Goal: Task Accomplishment & Management: Manage account settings

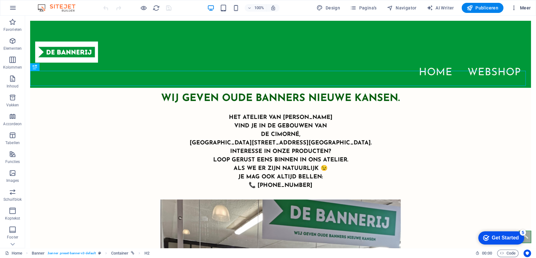
click at [528, 8] on span "Meer" at bounding box center [521, 8] width 20 height 6
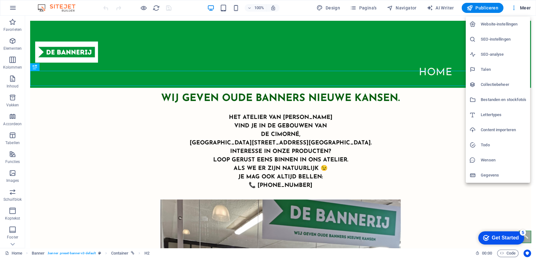
click at [496, 24] on h6 "Website-instellingen" at bounding box center [504, 24] width 46 height 8
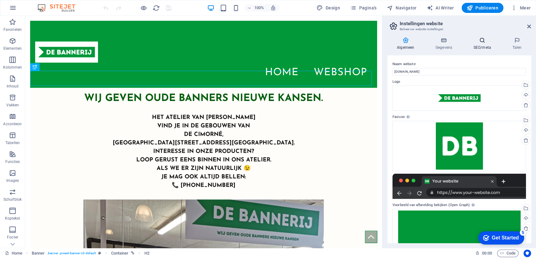
click at [482, 41] on icon at bounding box center [482, 40] width 36 height 6
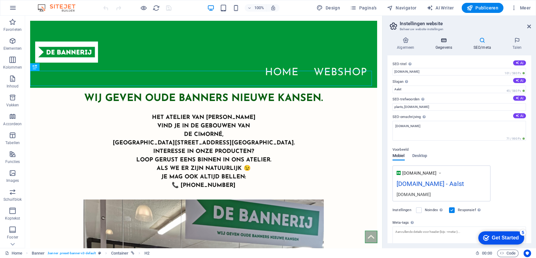
click at [445, 39] on icon at bounding box center [444, 40] width 36 height 6
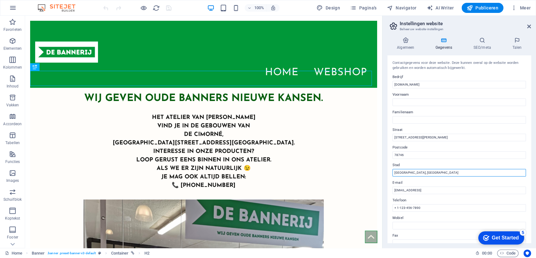
drag, startPoint x: 411, startPoint y: 172, endPoint x: 392, endPoint y: 172, distance: 19.2
click at [392, 172] on div "Contactgegevens voor deze website. Deze kunnen overal op de website worden gebr…" at bounding box center [460, 148] width 144 height 187
type input "Aalst"
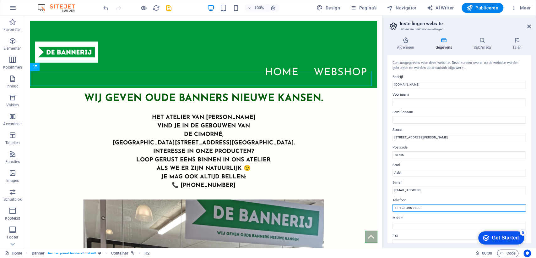
click at [436, 208] on input "+ 1-123-456-7890" at bounding box center [460, 208] width 134 height 8
drag, startPoint x: 436, startPoint y: 208, endPoint x: 393, endPoint y: 211, distance: 42.2
click at [393, 211] on input "+ 1-123-456-7890" at bounding box center [460, 208] width 134 height 8
drag, startPoint x: 431, startPoint y: 137, endPoint x: 388, endPoint y: 140, distance: 43.2
click at [388, 141] on div "Contactgegevens voor deze website. Deze kunnen overal op de website worden gebr…" at bounding box center [460, 148] width 144 height 187
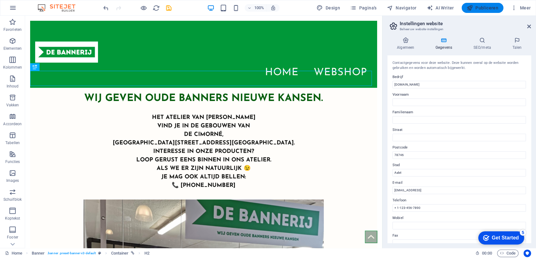
click at [491, 8] on span "Publiceren" at bounding box center [483, 8] width 32 height 6
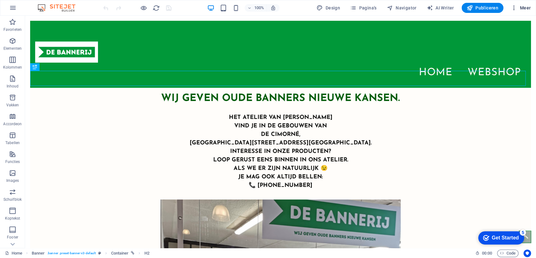
click at [525, 7] on span "Meer" at bounding box center [521, 8] width 20 height 6
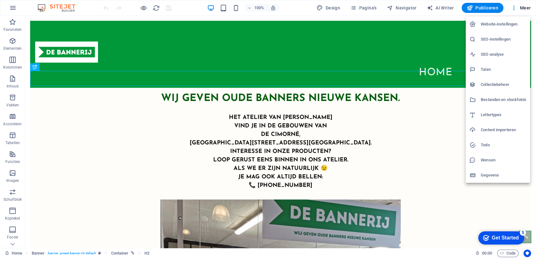
click at [505, 20] on h6 "Website-instellingen" at bounding box center [504, 24] width 46 height 8
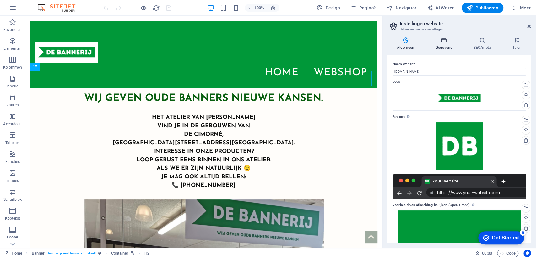
click at [446, 44] on h4 "Gegevens" at bounding box center [445, 43] width 38 height 13
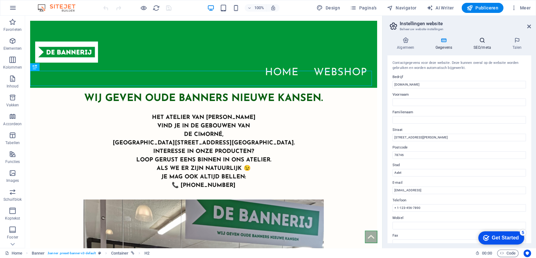
click at [484, 47] on h4 "SEO/meta" at bounding box center [483, 43] width 39 height 13
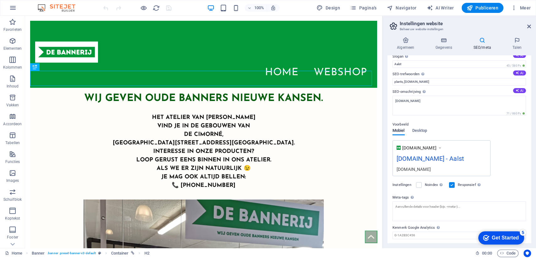
scroll to position [44, 0]
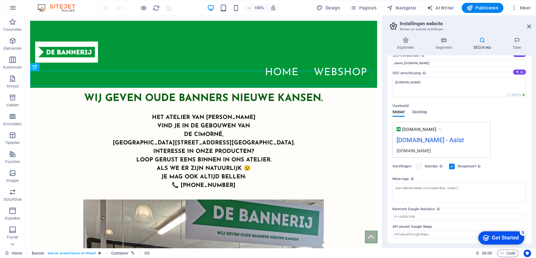
click at [417, 167] on label at bounding box center [419, 166] width 6 height 6
click at [0, 0] on input "Noindex Geef zoekmachines de opdracht deze website nooit op te nemen in zoekres…" at bounding box center [0, 0] width 0 height 0
click at [417, 167] on label at bounding box center [419, 166] width 6 height 6
click at [0, 0] on input "Noindex Geef zoekmachines de opdracht deze website nooit op te nemen in zoekres…" at bounding box center [0, 0] width 0 height 0
click at [452, 164] on label at bounding box center [452, 166] width 6 height 6
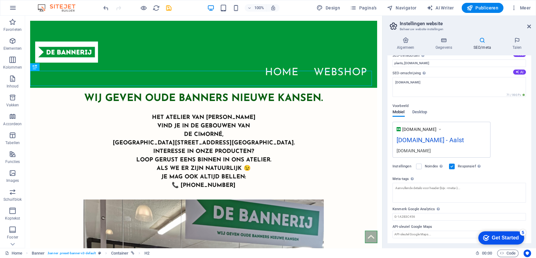
click at [0, 0] on input "Responsief Bepaal of de website responsief moet zijn en zich automatisch zal aa…" at bounding box center [0, 0] width 0 height 0
click at [453, 166] on label at bounding box center [452, 166] width 6 height 6
click at [0, 0] on input "Responsief Bepaal of de website responsief moet zijn en zich automatisch zal aa…" at bounding box center [0, 0] width 0 height 0
click at [402, 47] on h4 "Algemeen" at bounding box center [407, 43] width 39 height 13
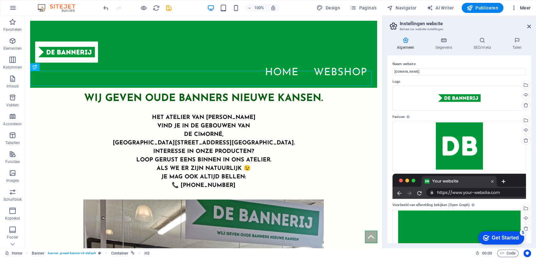
click at [523, 8] on span "Meer" at bounding box center [521, 8] width 20 height 6
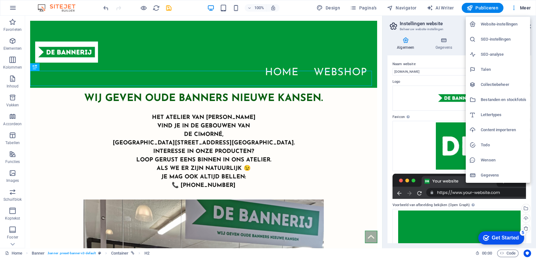
click at [501, 174] on h6 "Gegevens" at bounding box center [504, 175] width 46 height 8
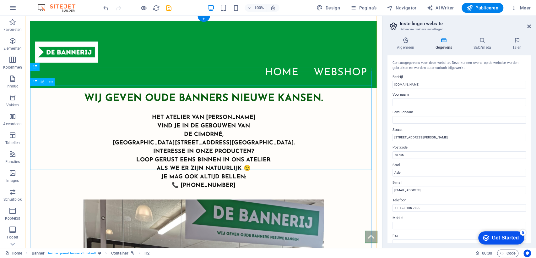
click at [331, 106] on div "​​​​​ Het atelier van De Bannerij vind je in de gebouwen van De Cimorné, Alfred…" at bounding box center [203, 148] width 347 height 84
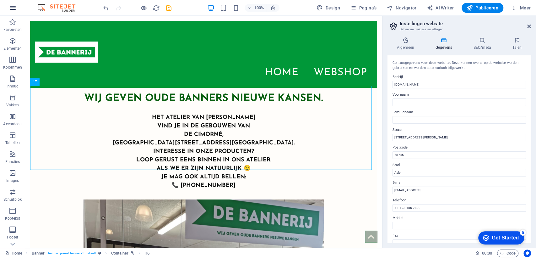
click at [12, 7] on icon "button" at bounding box center [13, 8] width 8 height 8
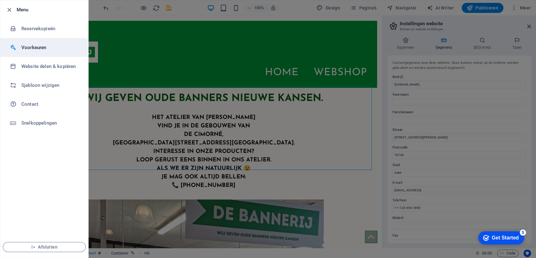
click at [34, 45] on h6 "Voorkeuren" at bounding box center [50, 48] width 58 height 8
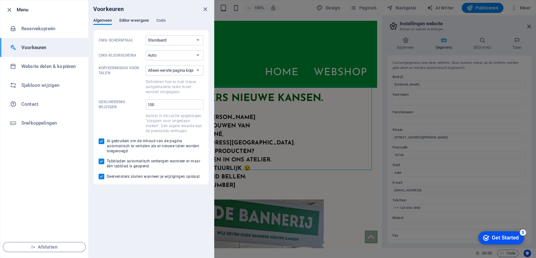
click at [124, 19] on span "Editor-weergave" at bounding box center [134, 21] width 30 height 9
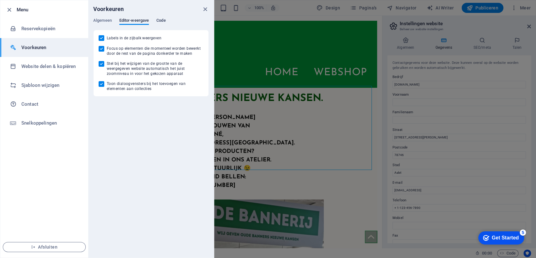
click at [162, 20] on span "Code" at bounding box center [160, 21] width 9 height 9
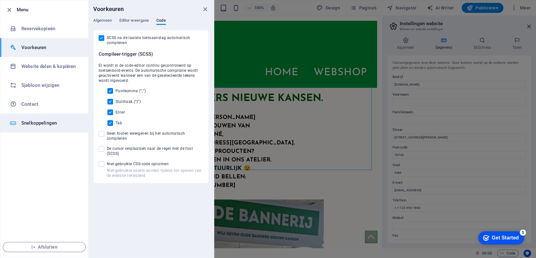
click at [47, 122] on h6 "Snelkoppelingen" at bounding box center [50, 123] width 58 height 8
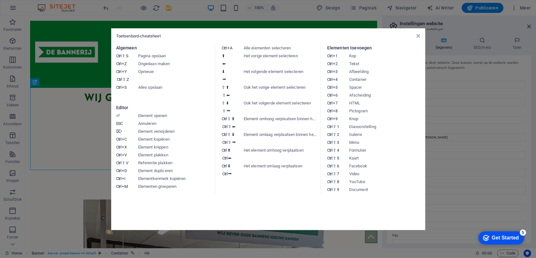
click at [420, 32] on div "Toetsenbord-cheatsheet Algemeen Ctrl ⇧ S Pagina opslaan Ctrl Z Ongedaan maken C…" at bounding box center [268, 128] width 314 height 201
click at [419, 36] on icon at bounding box center [418, 35] width 4 height 5
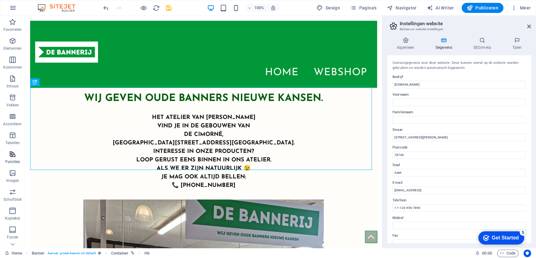
click at [10, 151] on icon "button" at bounding box center [13, 154] width 8 height 8
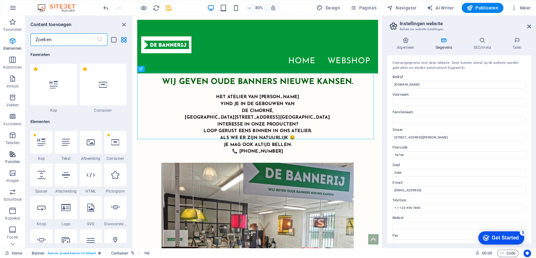
scroll to position [2449, 0]
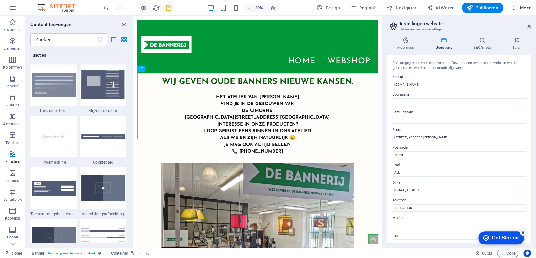
click at [524, 6] on span "Meer" at bounding box center [521, 8] width 20 height 6
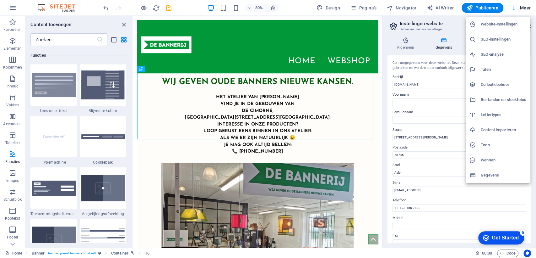
click at [524, 5] on div at bounding box center [268, 129] width 536 height 258
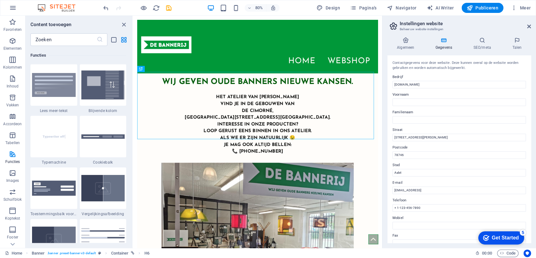
click at [63, 7] on img at bounding box center [59, 8] width 47 height 8
click at [19, 8] on button "button" at bounding box center [12, 7] width 15 height 15
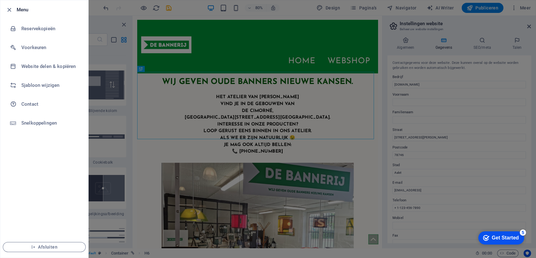
click at [530, 9] on div at bounding box center [268, 129] width 536 height 258
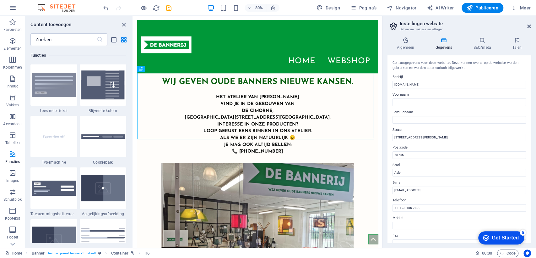
click at [534, 66] on div "Algemeen Gegevens SEO/meta Talen Naam website bannerij.be Logo Sleep bestanden …" at bounding box center [460, 140] width 154 height 216
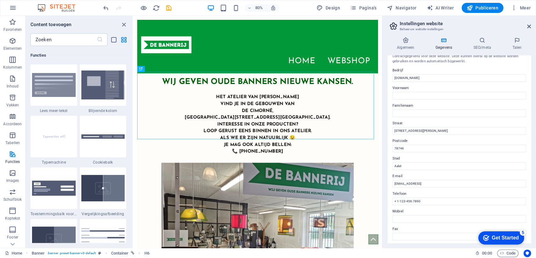
scroll to position [0, 0]
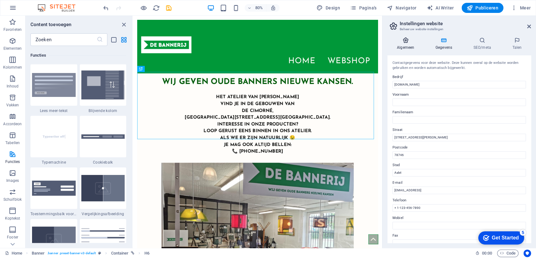
click at [405, 39] on icon at bounding box center [406, 40] width 36 height 6
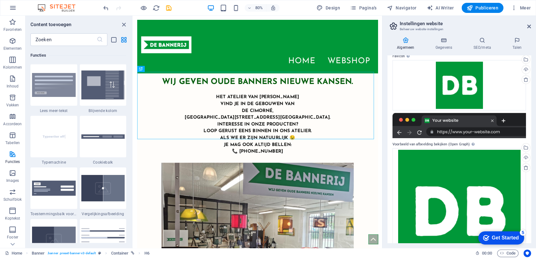
scroll to position [97, 0]
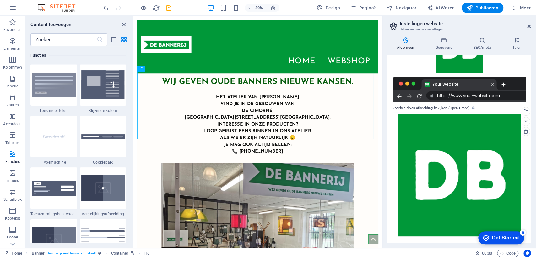
click at [462, 94] on div at bounding box center [460, 89] width 134 height 25
click at [503, 84] on div at bounding box center [460, 89] width 134 height 25
click at [507, 252] on span "Code" at bounding box center [508, 253] width 16 height 8
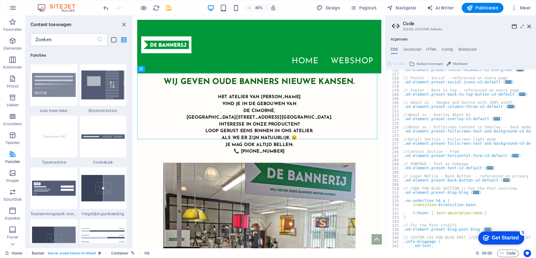
scroll to position [38, 0]
click at [527, 25] on h2 "Code" at bounding box center [467, 24] width 128 height 6
click at [529, 26] on icon at bounding box center [530, 26] width 4 height 5
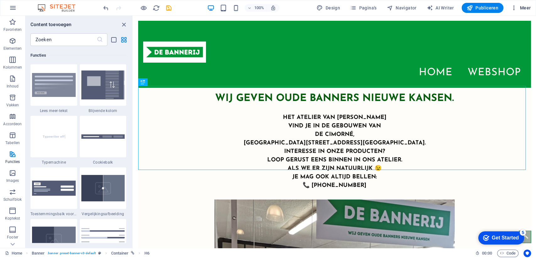
click at [524, 3] on button "Meer" at bounding box center [521, 8] width 25 height 10
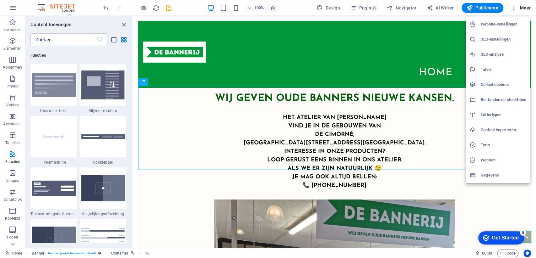
click at [493, 55] on h6 "SEO-analyse" at bounding box center [504, 55] width 46 height 8
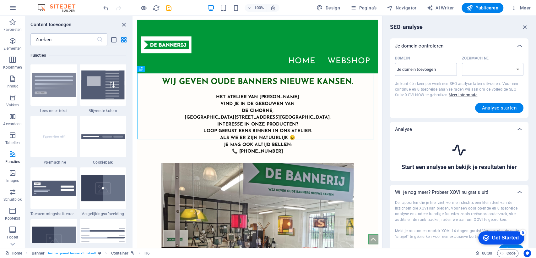
select select "google.com"
click at [523, 26] on icon "button" at bounding box center [525, 27] width 7 height 7
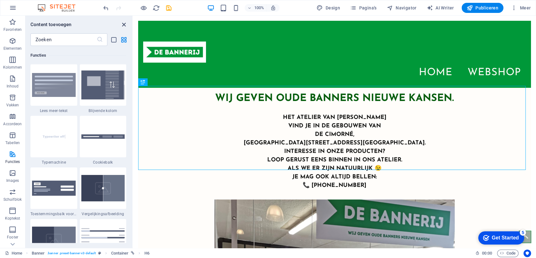
click at [123, 25] on icon "close panel" at bounding box center [123, 24] width 7 height 7
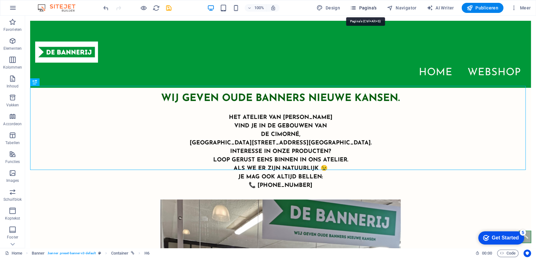
click at [370, 8] on span "Pagina's" at bounding box center [363, 8] width 27 height 6
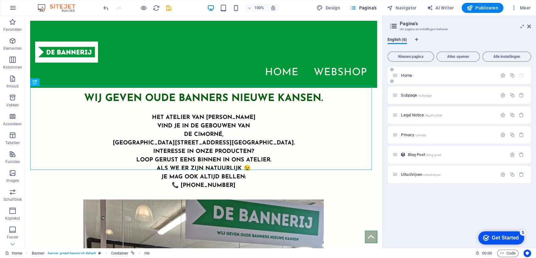
click at [454, 77] on p "Home /" at bounding box center [448, 75] width 94 height 4
click at [506, 55] on span "Alle instellingen" at bounding box center [506, 57] width 43 height 4
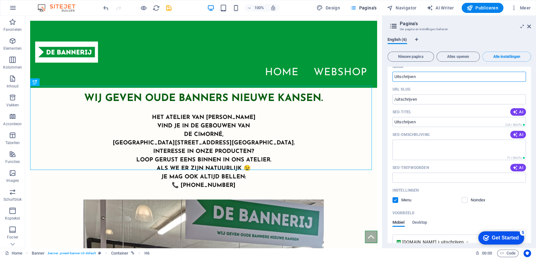
scroll to position [1156, 0]
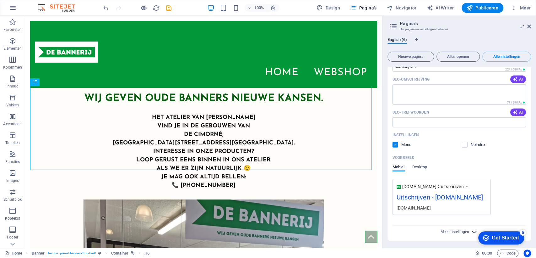
click at [462, 232] on span "Meer instellingen" at bounding box center [455, 231] width 29 height 4
drag, startPoint x: 531, startPoint y: 215, endPoint x: 534, endPoint y: 229, distance: 14.2
click at [534, 229] on div "English (6) Nieuwe pagina Alles openen Alle instellingen Home / Naam Home ​ URL…" at bounding box center [460, 140] width 154 height 216
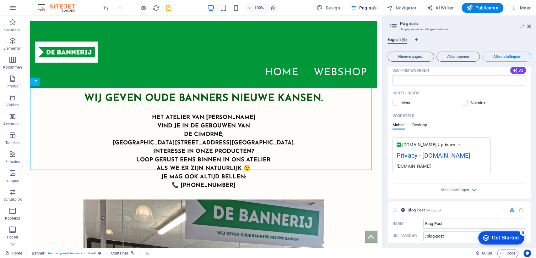
scroll to position [868, 0]
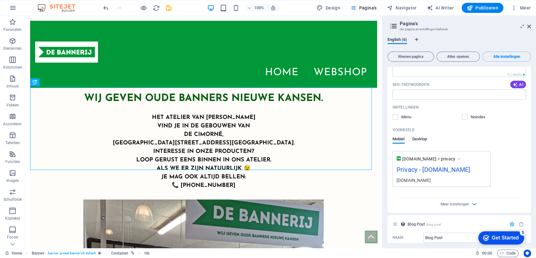
click at [413, 139] on span "Desktop" at bounding box center [420, 139] width 15 height 9
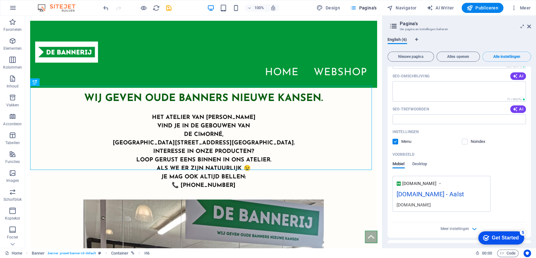
scroll to position [0, 0]
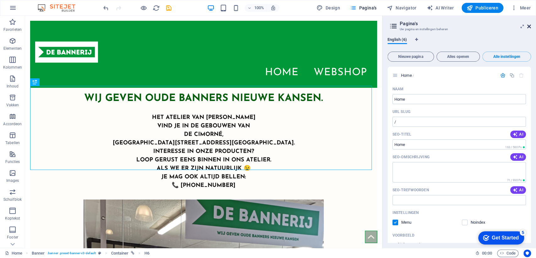
click at [530, 26] on icon at bounding box center [530, 26] width 4 height 5
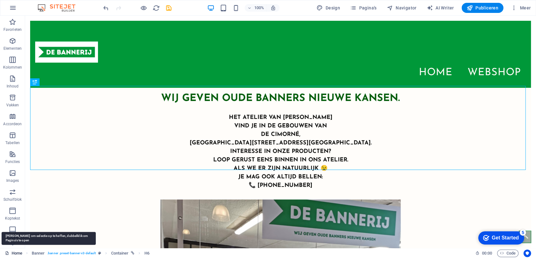
click at [17, 254] on link "Home" at bounding box center [13, 253] width 17 height 8
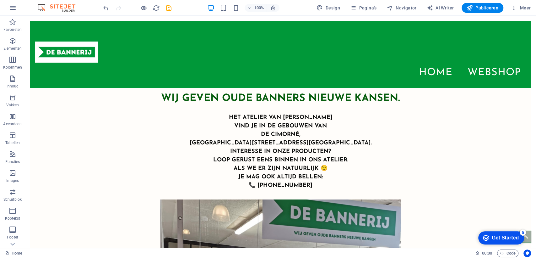
click at [61, 7] on img at bounding box center [59, 8] width 47 height 8
drag, startPoint x: 535, startPoint y: 41, endPoint x: 507, endPoint y: 29, distance: 30.0
